Goal: Information Seeking & Learning: Learn about a topic

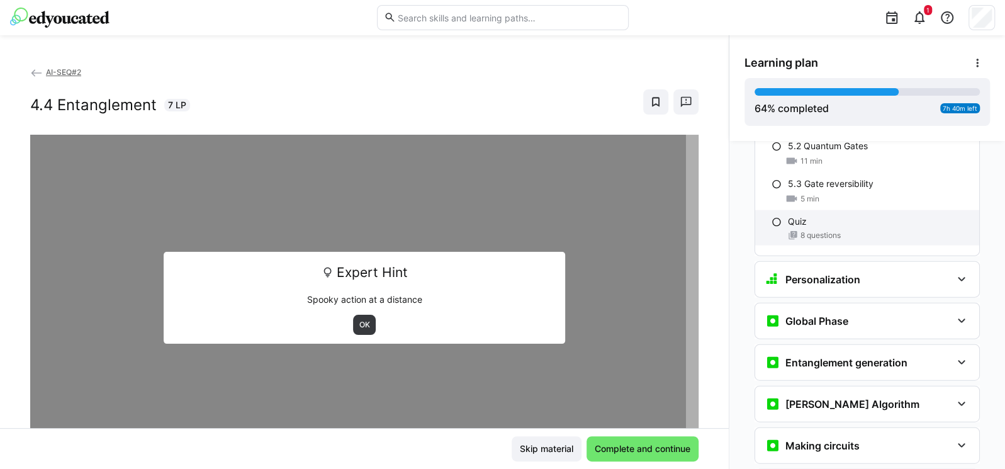
scroll to position [1858, 0]
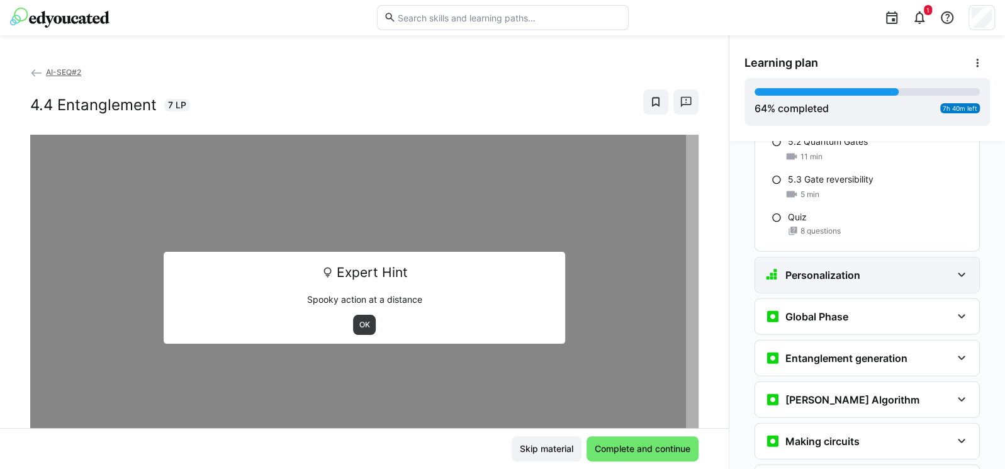
click at [878, 267] on div "Personalization" at bounding box center [858, 274] width 186 height 15
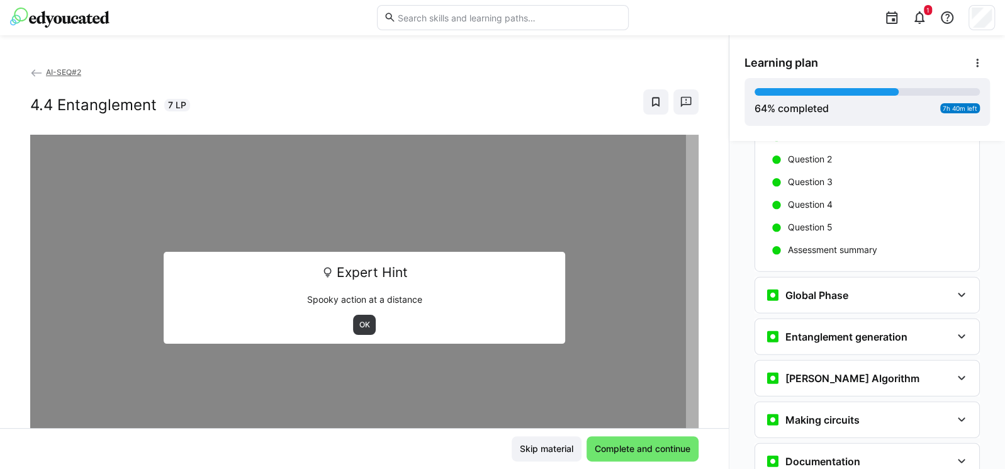
scroll to position [2085, 0]
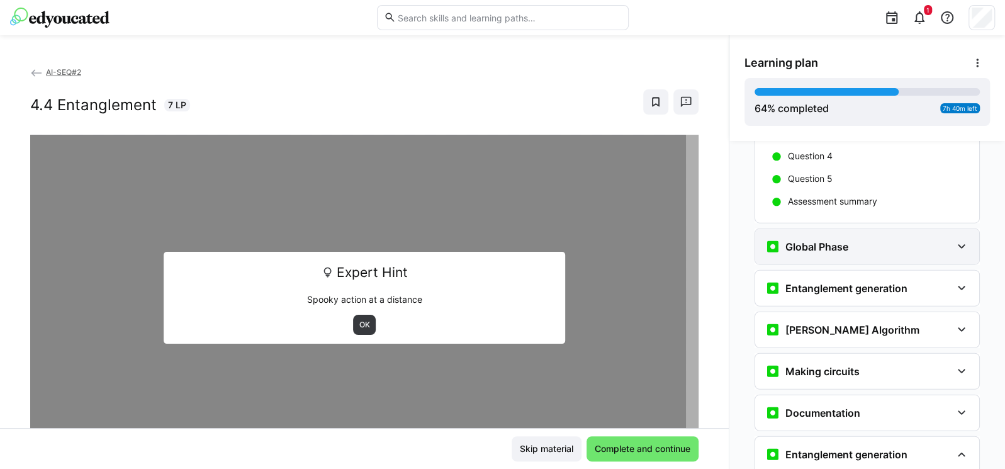
click at [819, 240] on h3 "Global Phase" at bounding box center [816, 246] width 63 height 13
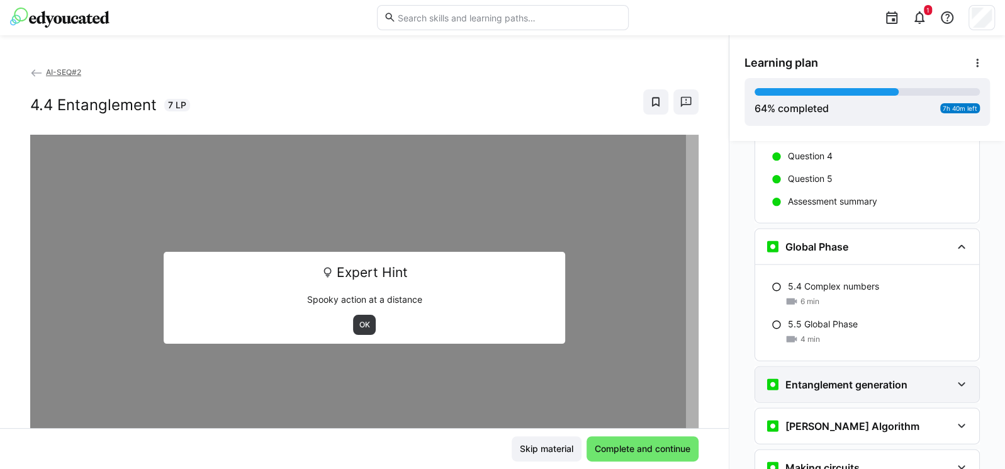
click at [835, 367] on div "Entanglement generation" at bounding box center [867, 384] width 224 height 35
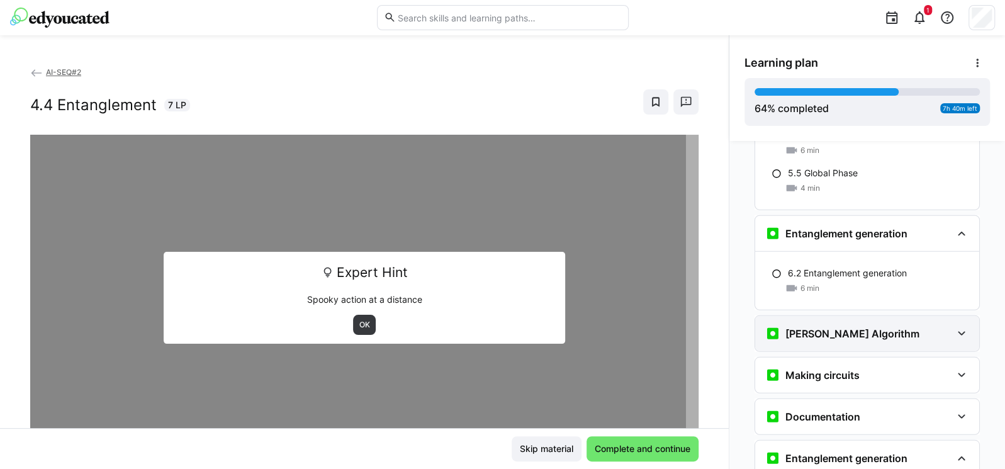
click at [846, 326] on div "[PERSON_NAME] Algorithm" at bounding box center [842, 333] width 154 height 15
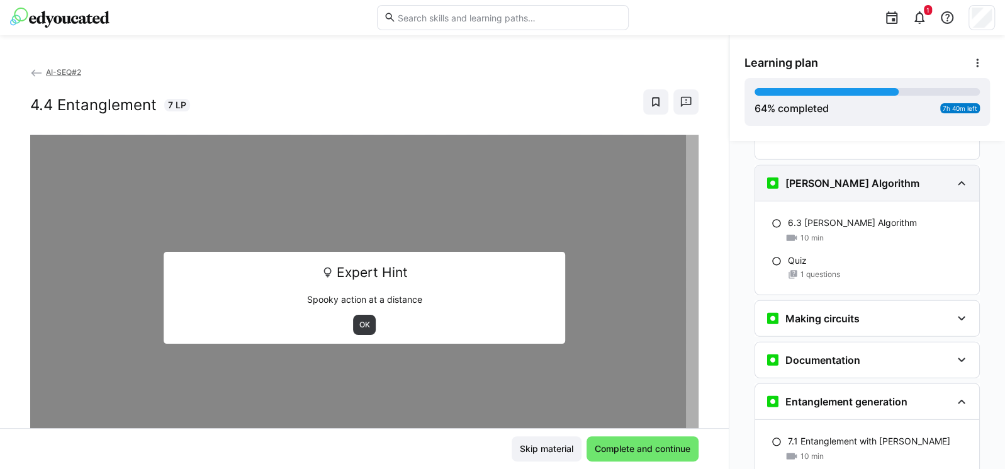
scroll to position [2387, 0]
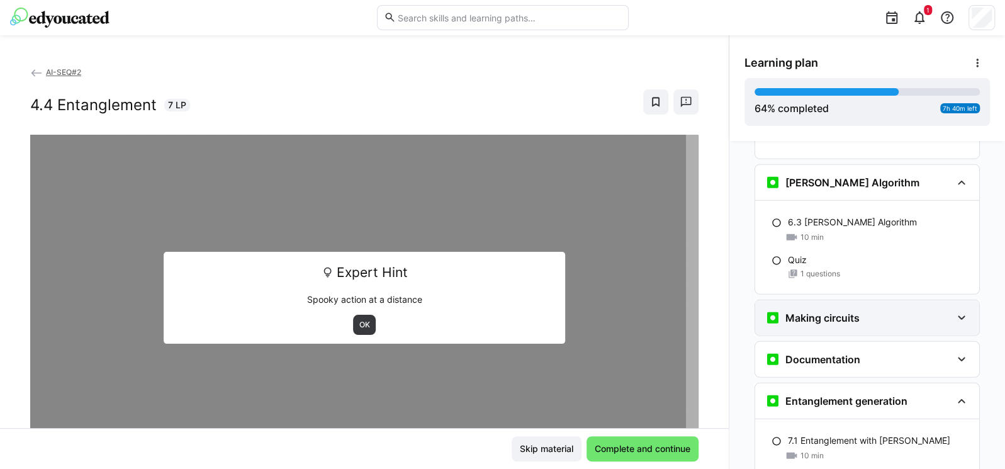
click at [849, 311] on h3 "Making circuits" at bounding box center [822, 317] width 74 height 13
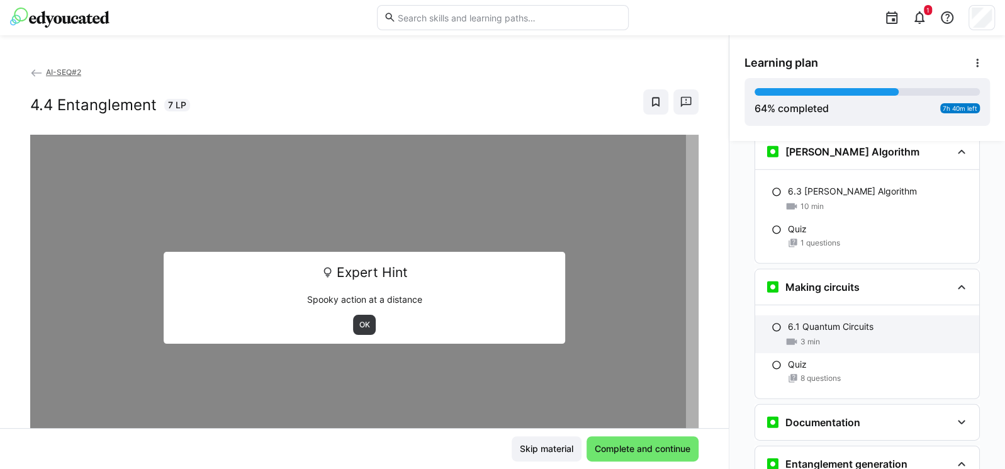
scroll to position [2538, 0]
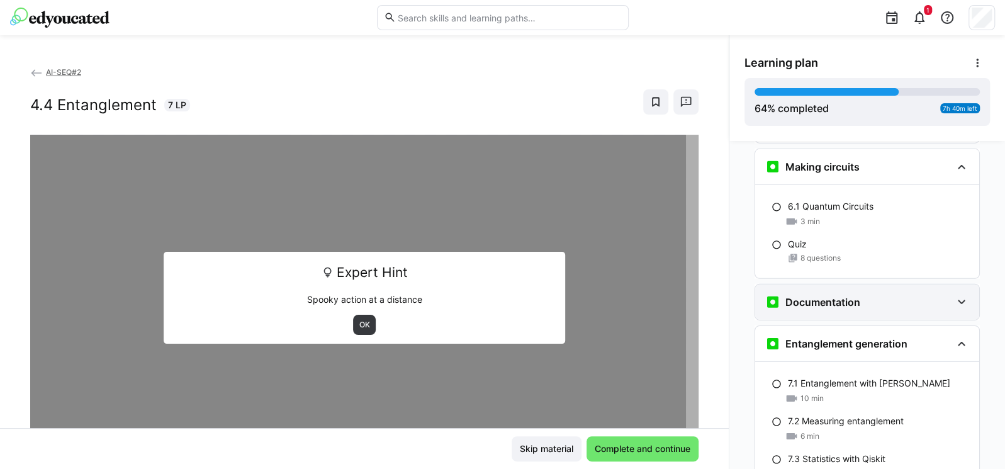
click at [848, 296] on h3 "Documentation" at bounding box center [822, 302] width 75 height 13
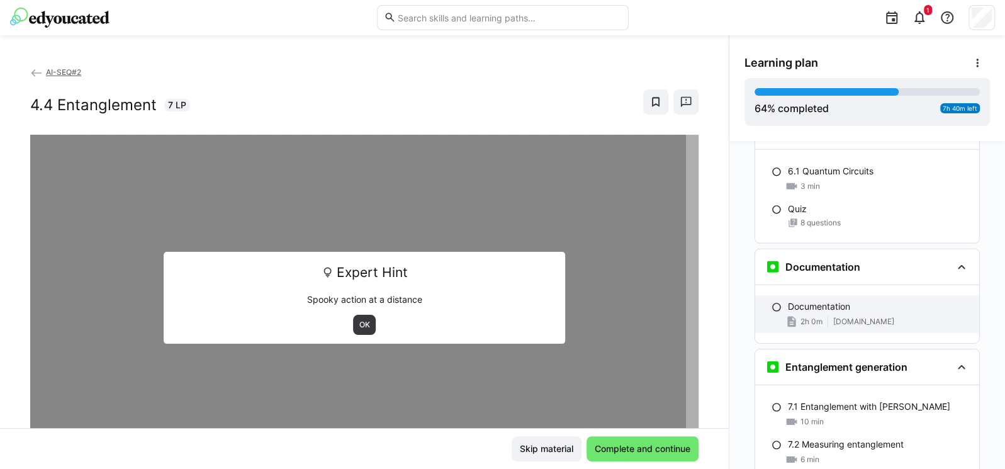
scroll to position [2689, 0]
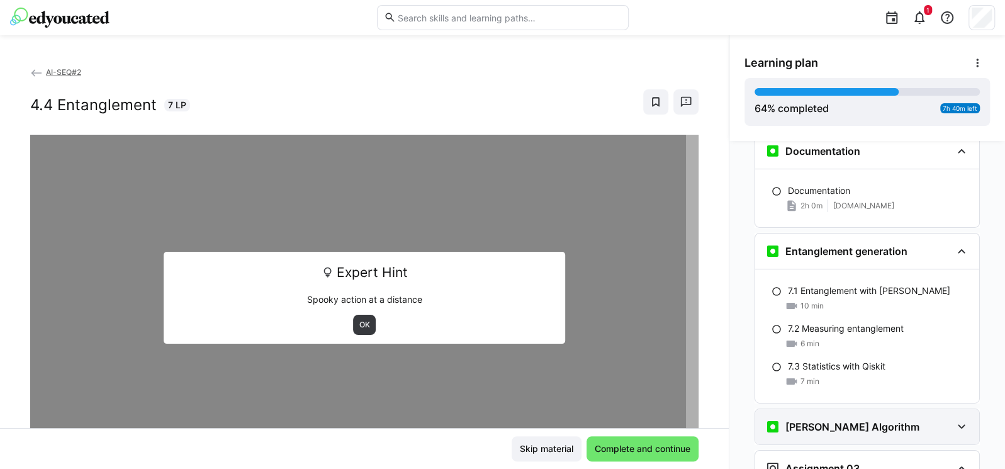
click at [846, 420] on h3 "[PERSON_NAME] Algorithm" at bounding box center [852, 426] width 134 height 13
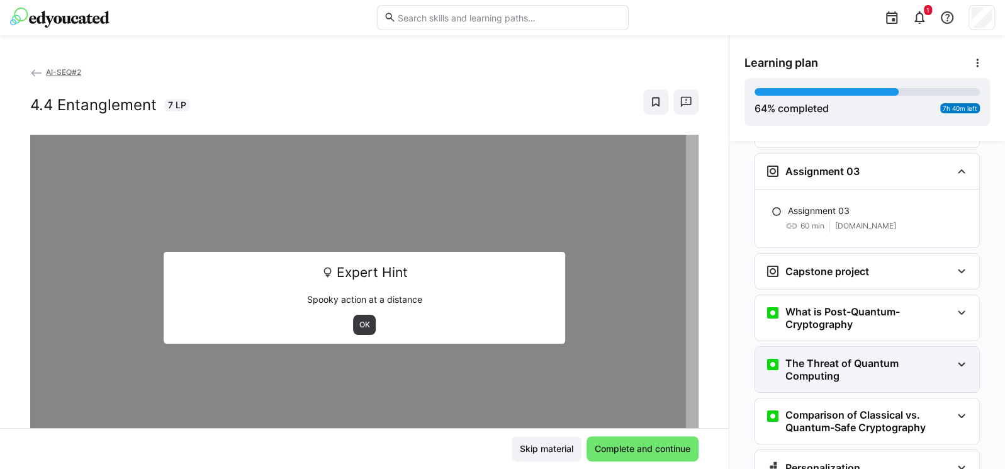
scroll to position [3142, 0]
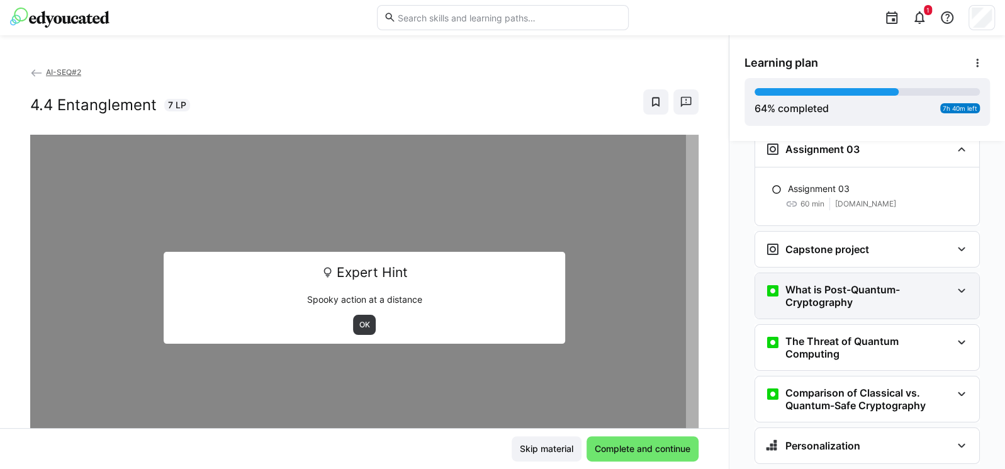
click at [825, 283] on h3 "What is Post-Quantum-Cryptography" at bounding box center [868, 295] width 166 height 25
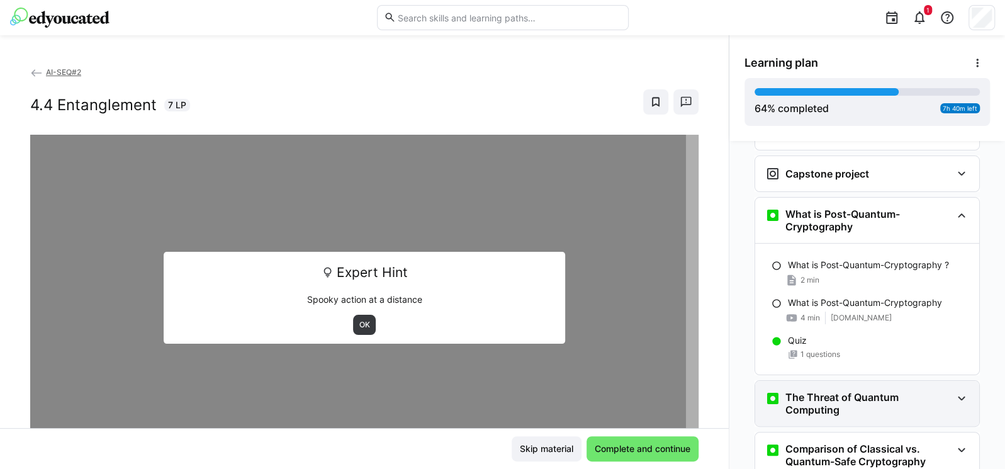
click at [843, 391] on h3 "The Threat of Quantum Computing" at bounding box center [868, 403] width 166 height 25
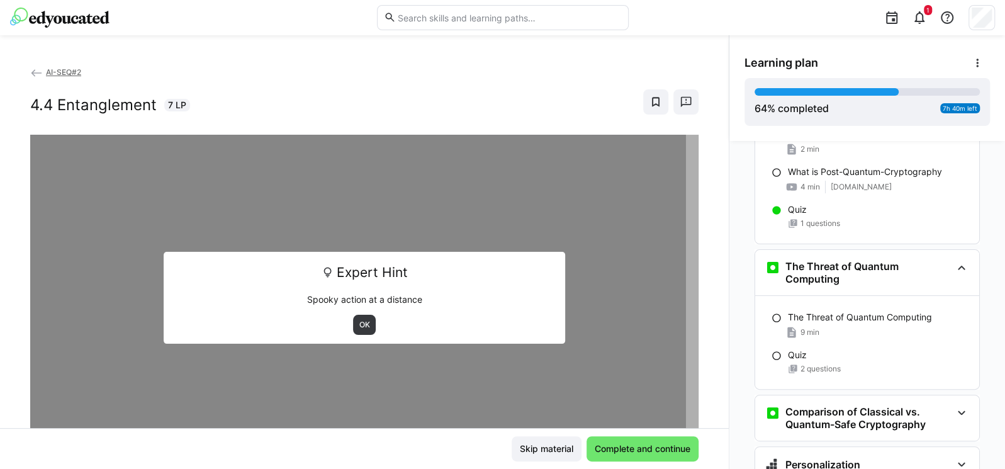
scroll to position [3368, 0]
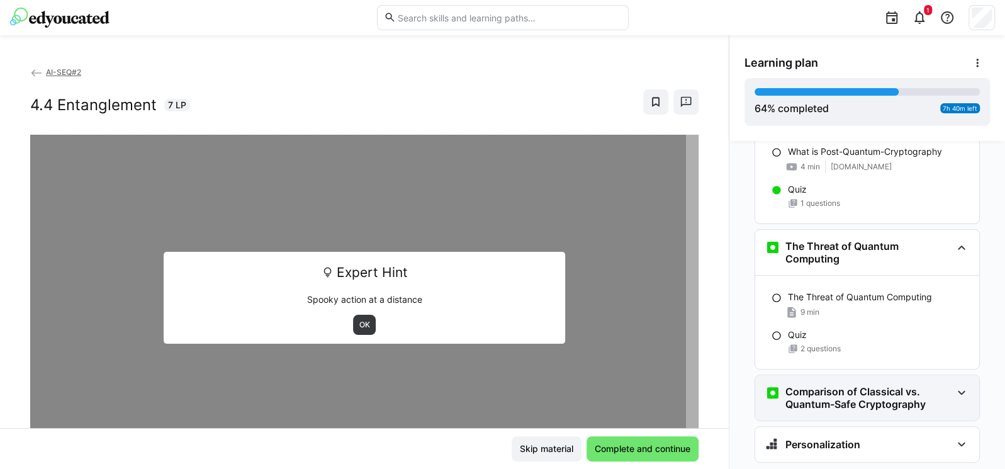
click at [855, 385] on h3 "Comparison of Classical vs. Quantum-Safe Cryptography" at bounding box center [868, 397] width 166 height 25
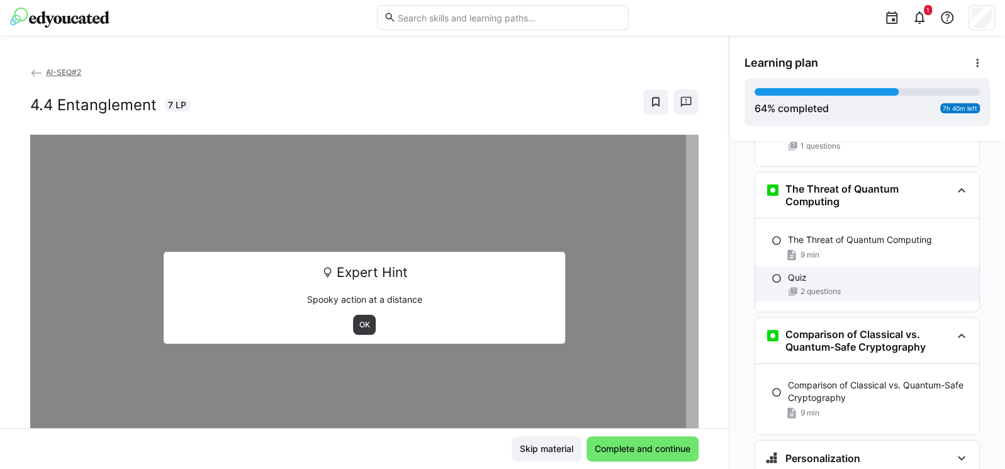
scroll to position [3441, 0]
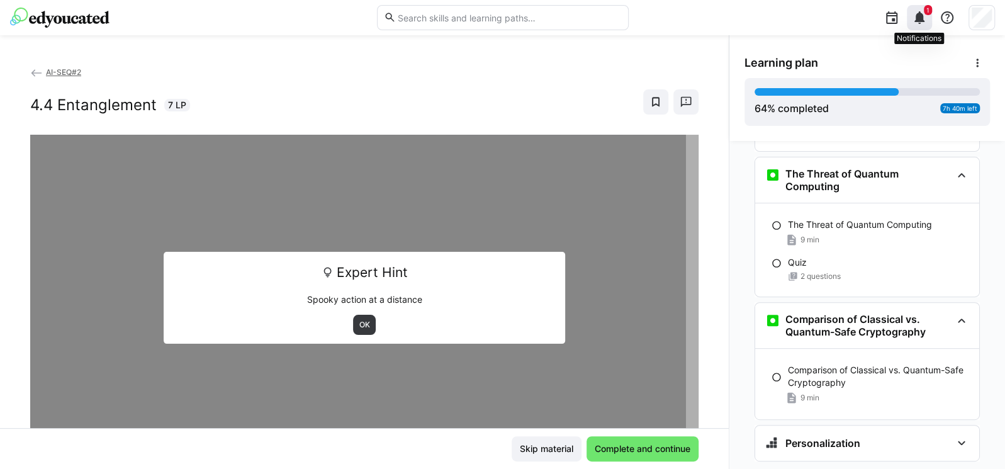
click at [919, 14] on eds-icon at bounding box center [919, 17] width 15 height 15
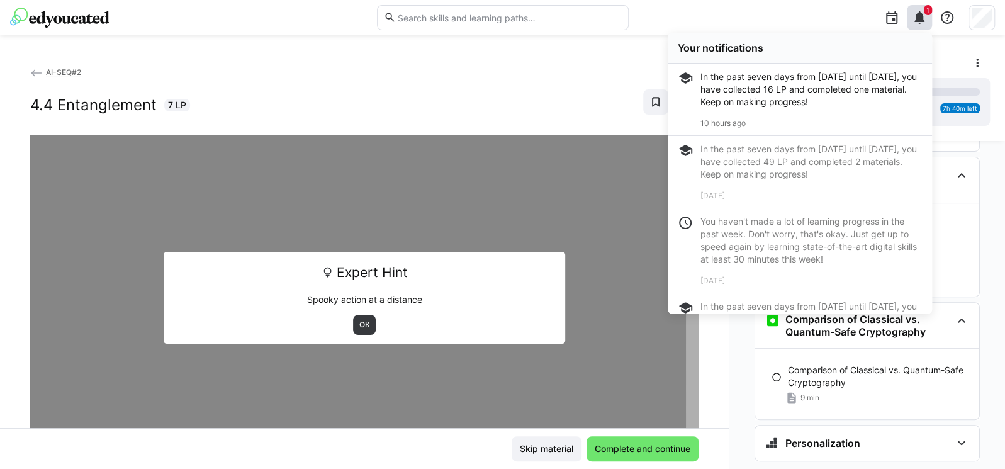
click at [814, 16] on div "1 Your notifications In the past seven days from [DATE] until [DATE], you have …" at bounding box center [816, 17] width 358 height 35
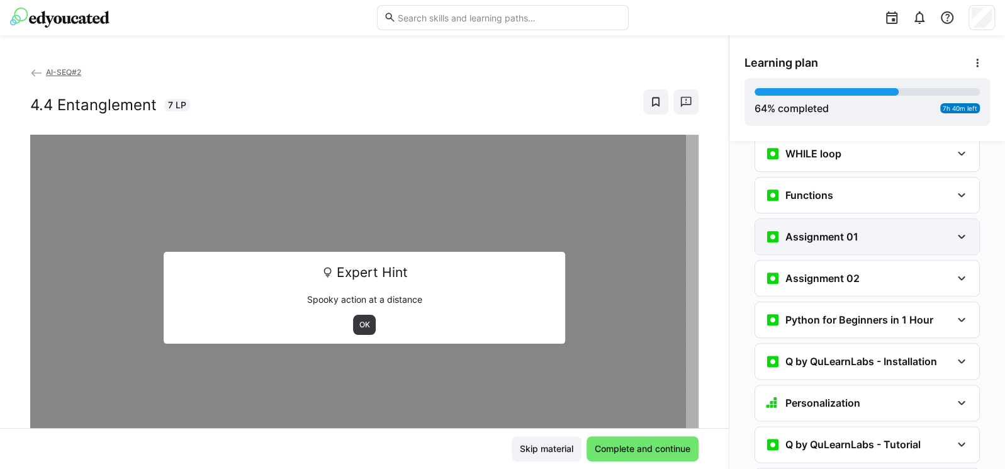
scroll to position [1024, 0]
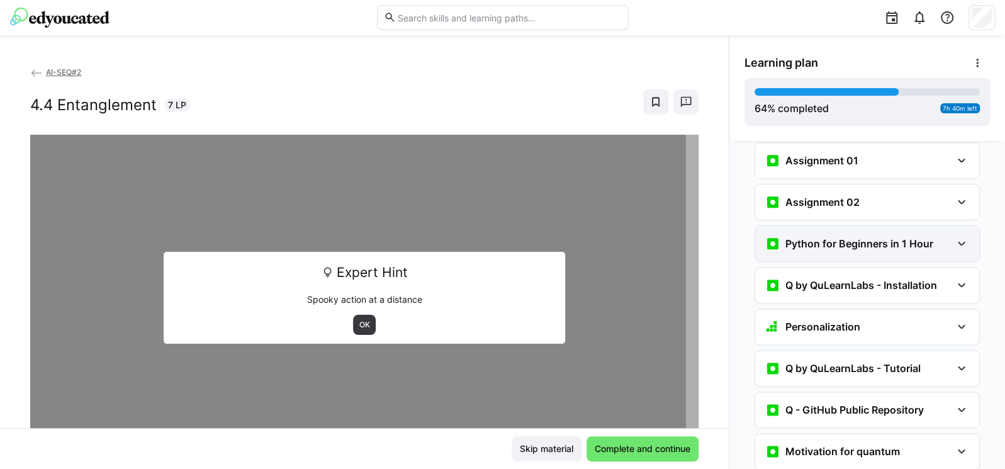
click at [884, 226] on div "Python for Beginners in 1 Hour" at bounding box center [867, 243] width 224 height 35
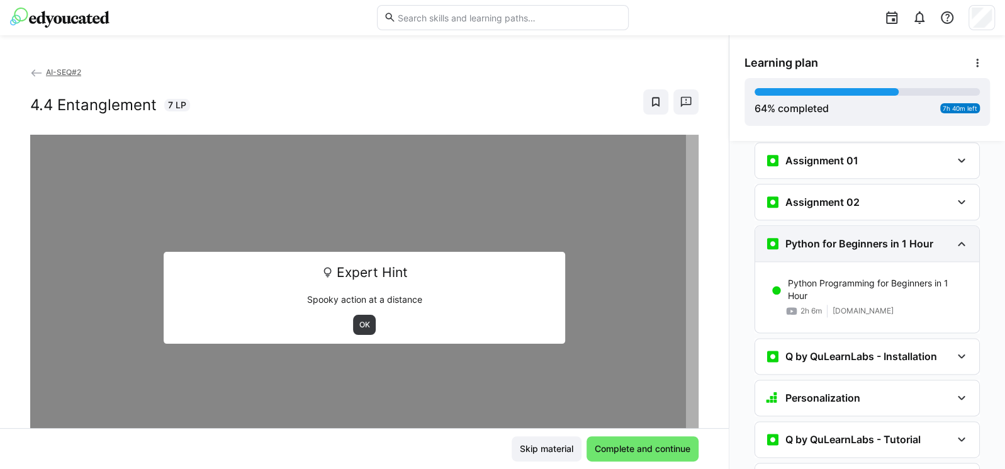
click at [885, 236] on div "Python for Beginners in 1 Hour" at bounding box center [849, 243] width 168 height 15
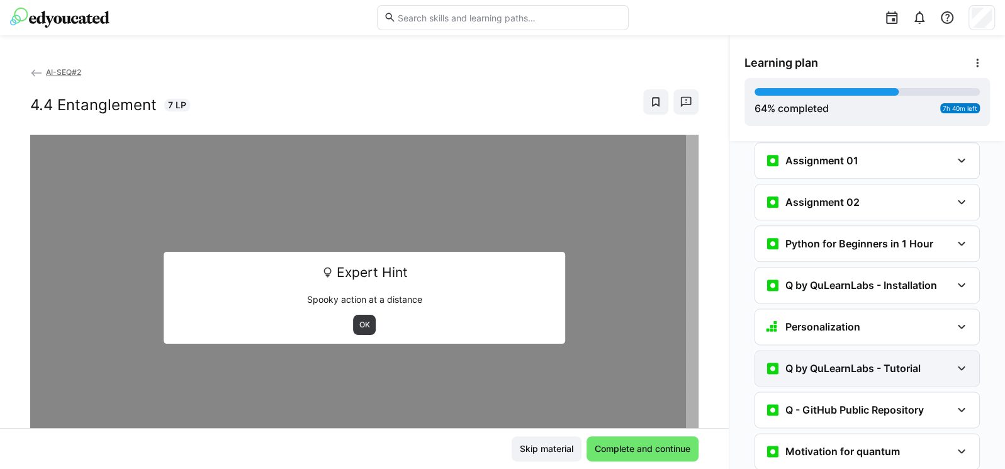
click at [856, 362] on h3 "Q by QuLearnLabs - Tutorial" at bounding box center [852, 368] width 135 height 13
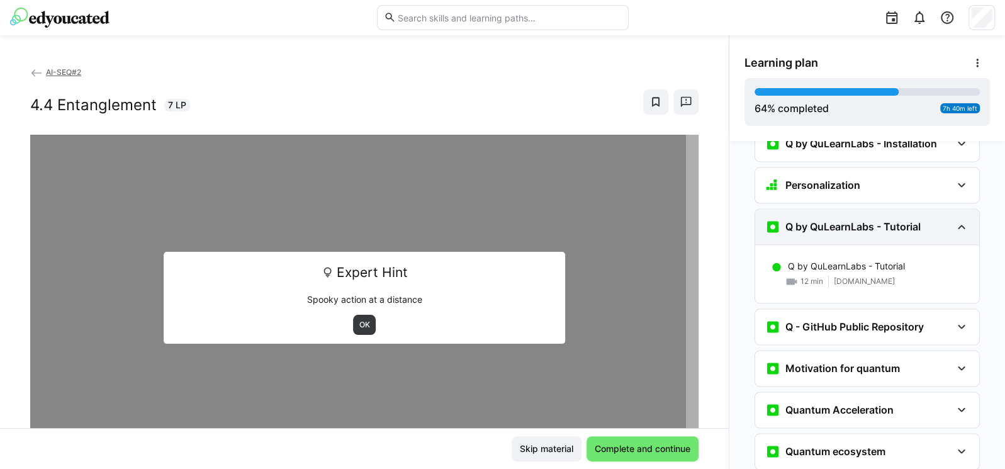
scroll to position [1175, 0]
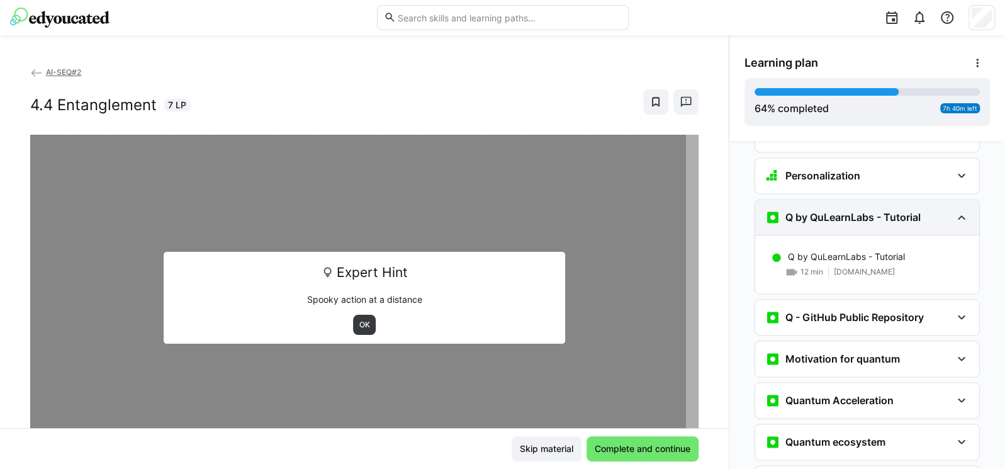
click at [880, 211] on h3 "Q by QuLearnLabs - Tutorial" at bounding box center [852, 217] width 135 height 13
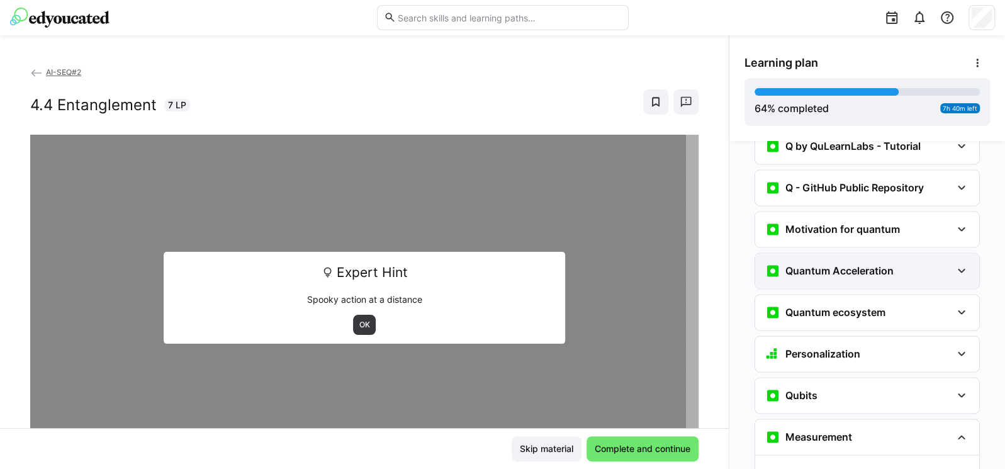
scroll to position [1251, 0]
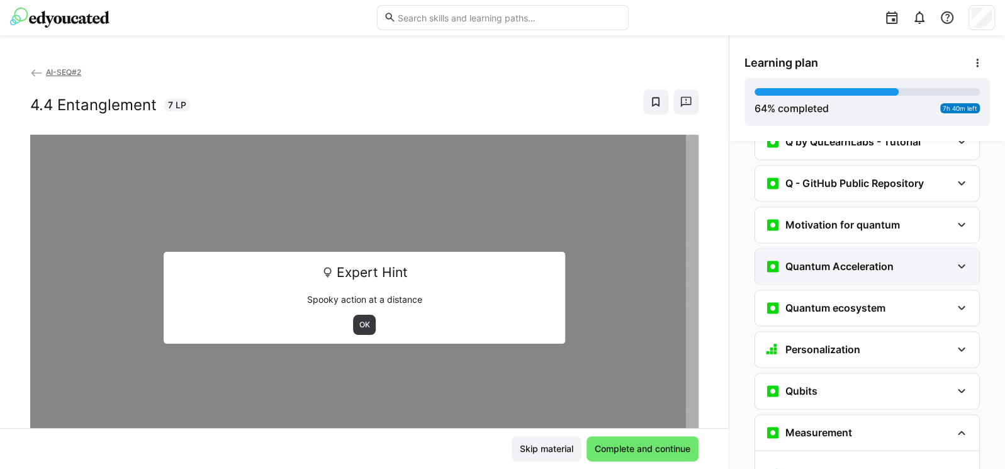
click at [865, 249] on div "Quantum Acceleration" at bounding box center [867, 266] width 224 height 35
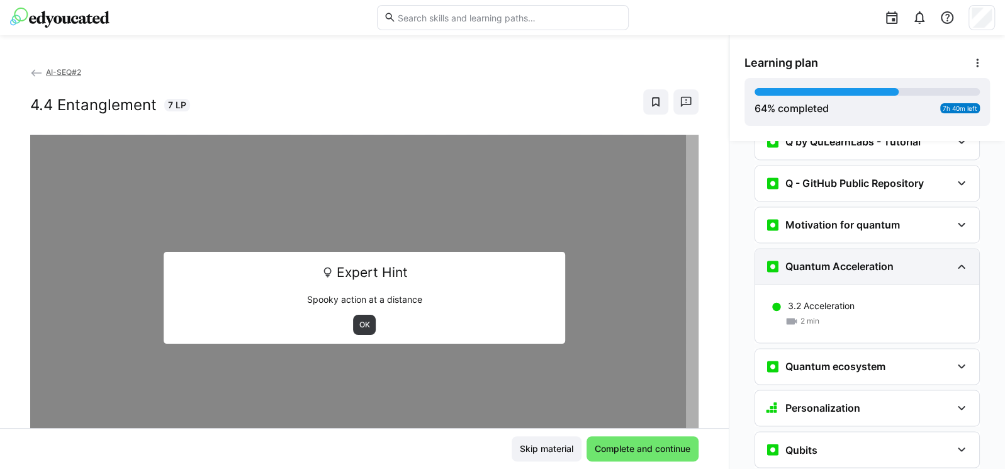
click at [850, 260] on h3 "Quantum Acceleration" at bounding box center [839, 266] width 108 height 13
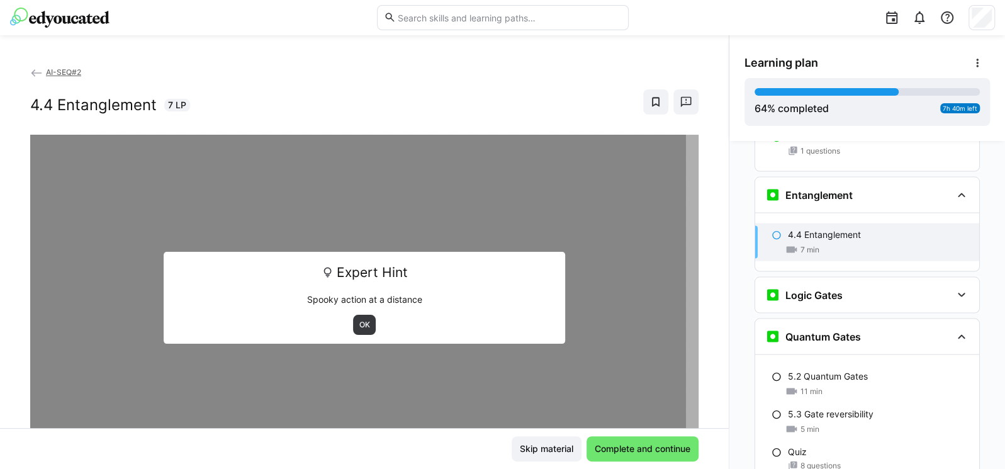
scroll to position [1628, 0]
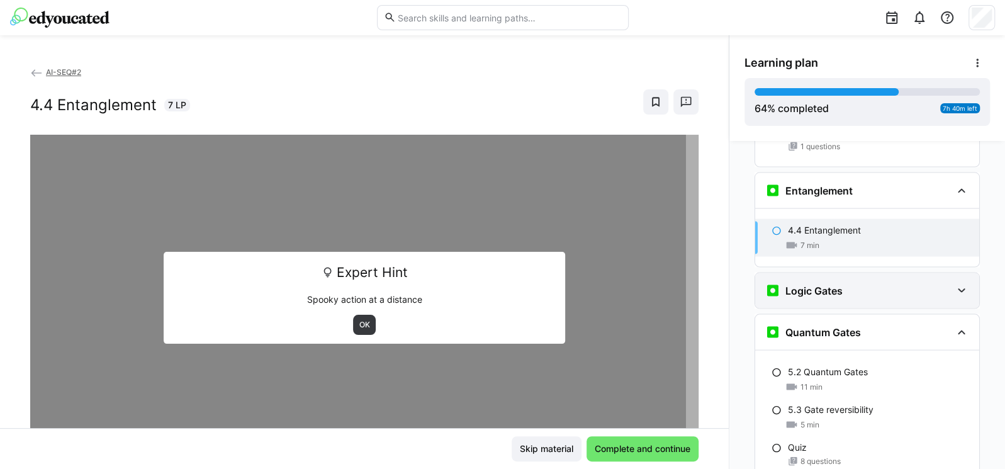
click at [851, 272] on div "Logic Gates" at bounding box center [867, 289] width 224 height 35
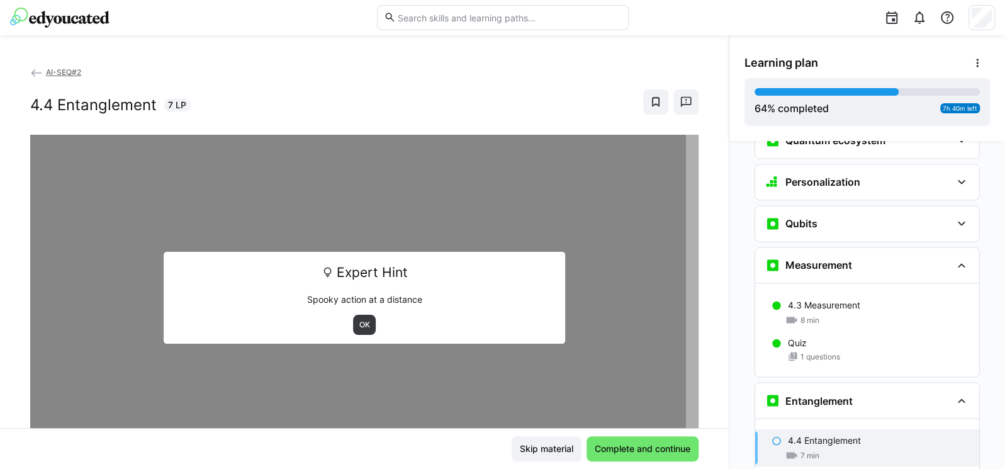
scroll to position [1460, 0]
